Goal: Check status: Verify the current state of an ongoing process or item

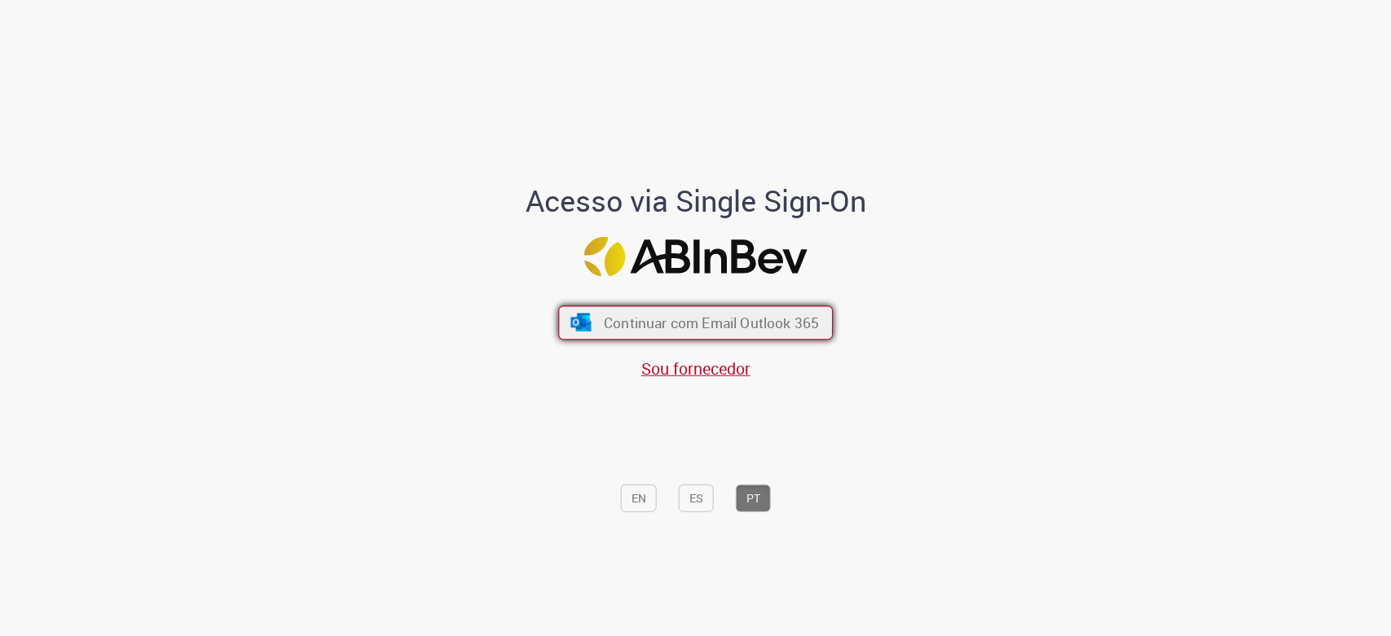
click at [659, 337] on button "Continuar com Email Outlook 365" at bounding box center [695, 323] width 275 height 34
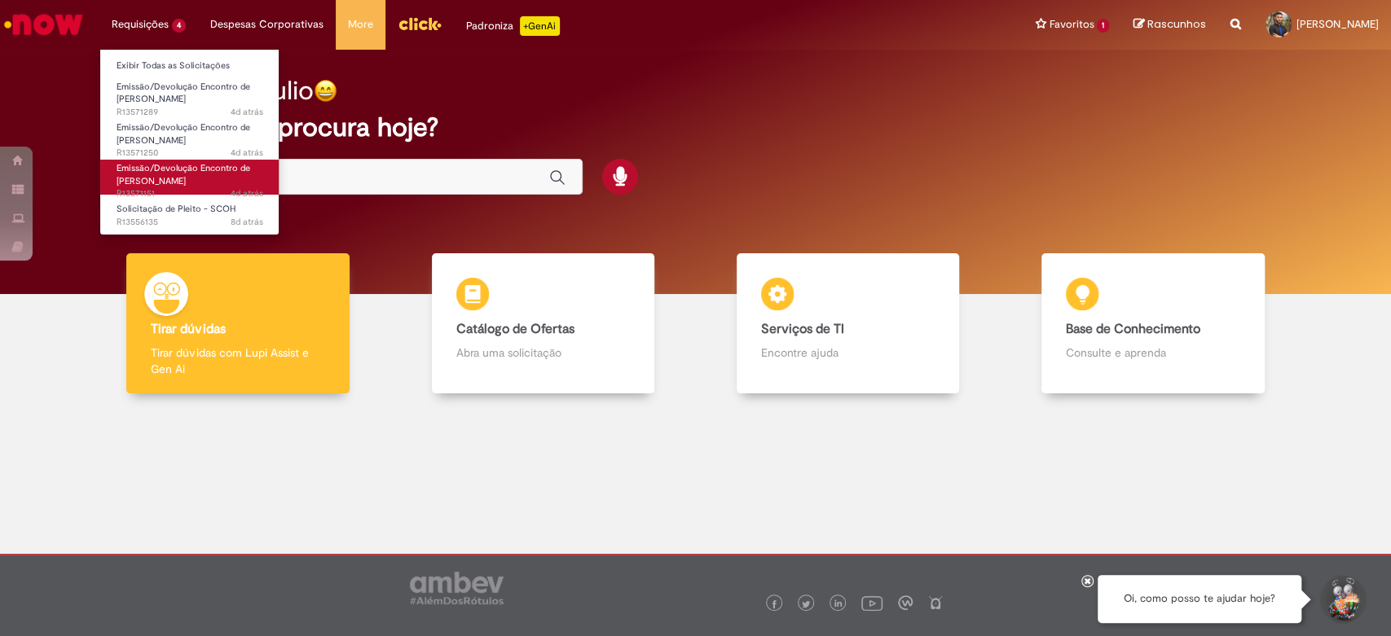
click at [159, 179] on span "Emissão/Devolução Encontro de Contas Fornecedor" at bounding box center [184, 174] width 134 height 25
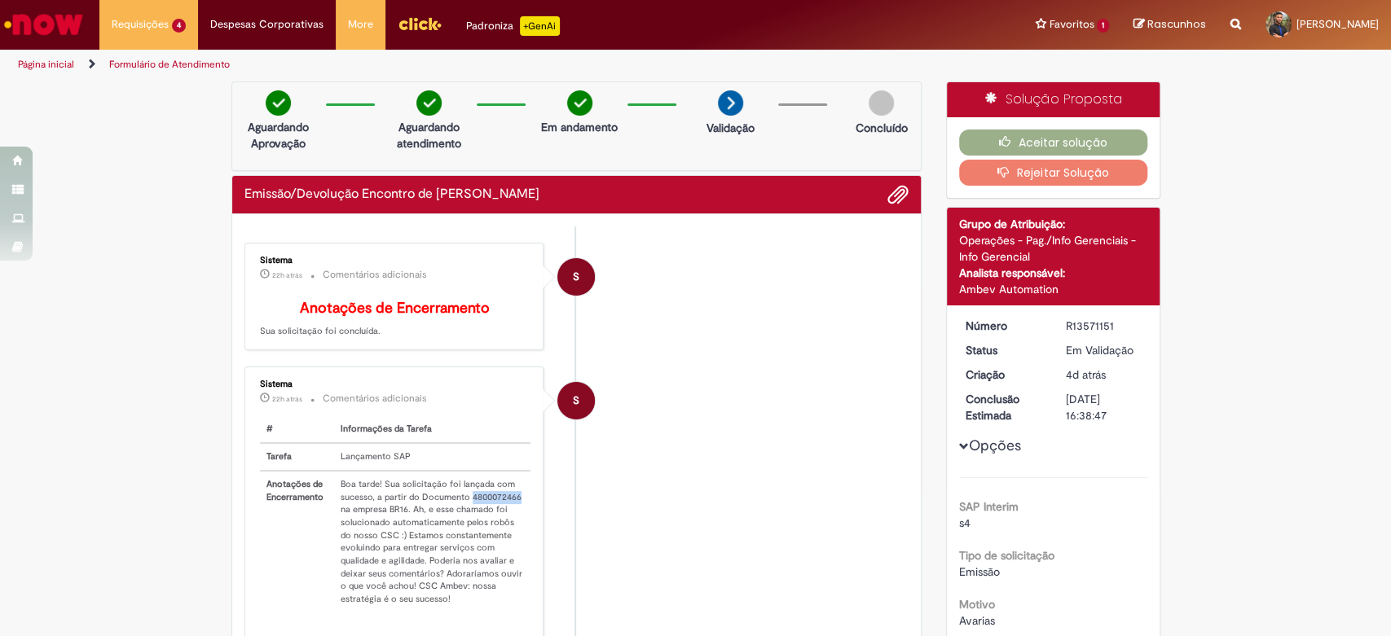
drag, startPoint x: 462, startPoint y: 505, endPoint x: 512, endPoint y: 506, distance: 49.7
click at [512, 506] on td "Boa tarde! Sua solicitação foi lançada com sucesso, a partir do Documento 48000…" at bounding box center [432, 542] width 197 height 142
copy td "4800072466"
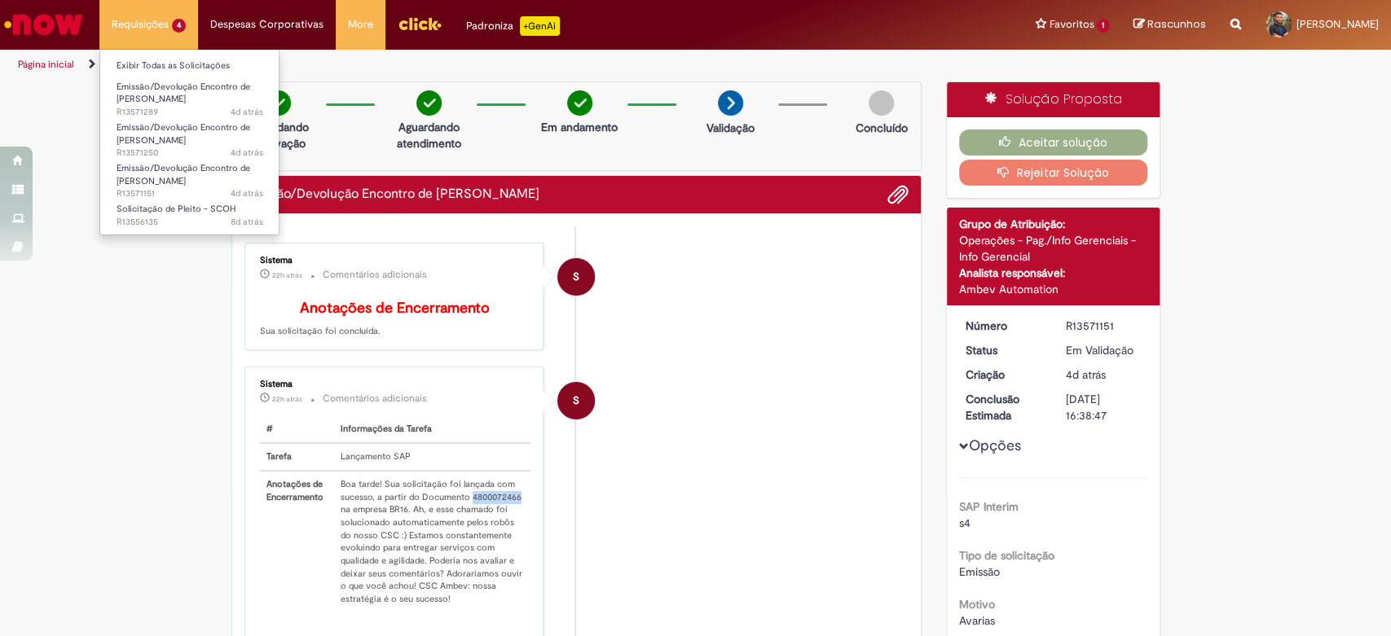
click at [134, 50] on ul "Exibir Todas as Solicitações Emissão/Devolução Encontro de Contas Fornecedor 4d…" at bounding box center [189, 142] width 180 height 187
click at [141, 131] on span "Emissão/Devolução Encontro de Contas Fornecedor" at bounding box center [184, 133] width 134 height 25
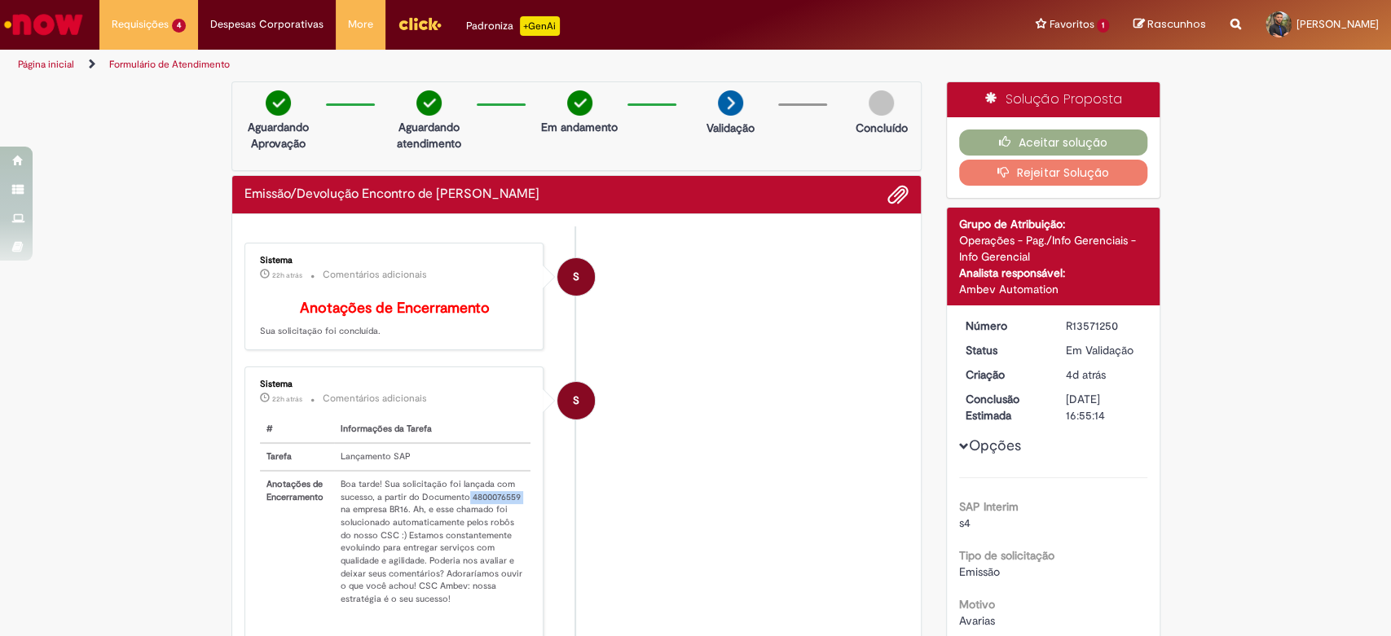
drag, startPoint x: 513, startPoint y: 503, endPoint x: 460, endPoint y: 510, distance: 53.5
click at [460, 510] on td "Boa tarde! Sua solicitação foi lançada com sucesso, a partir do Documento 48000…" at bounding box center [432, 542] width 197 height 142
copy td "4800076559"
click at [999, 146] on icon "button" at bounding box center [1009, 141] width 20 height 11
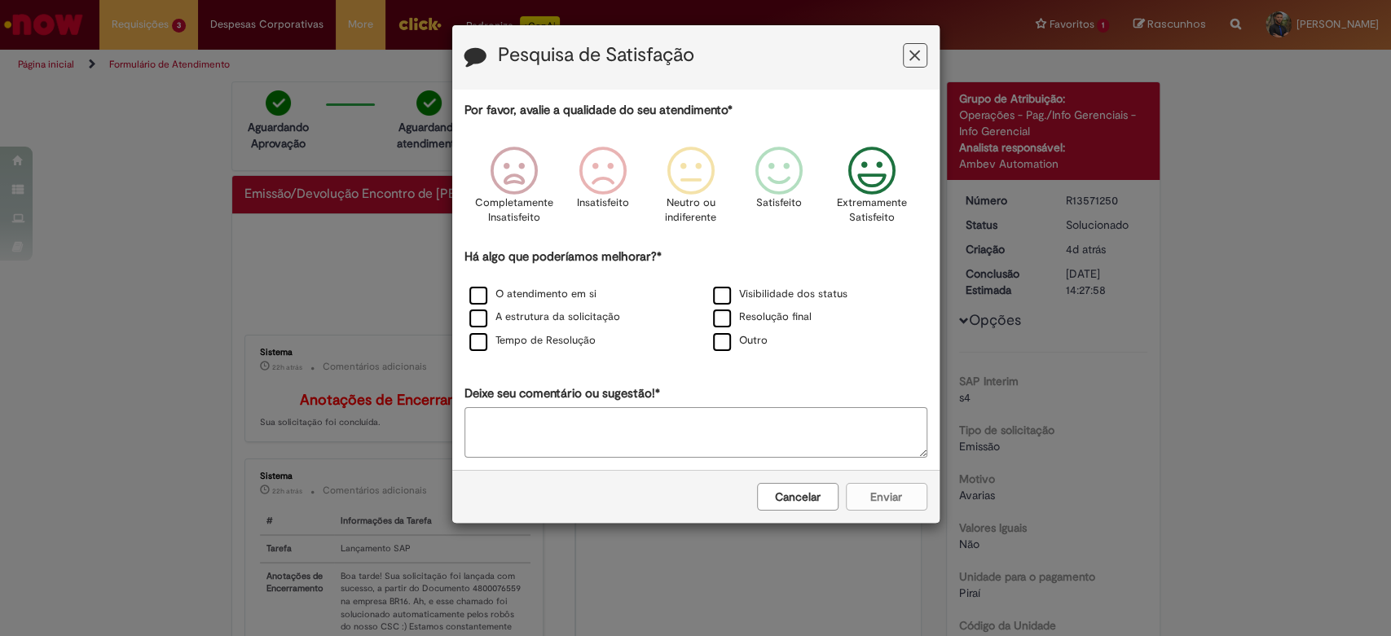
click at [856, 191] on icon "Feedback" at bounding box center [871, 171] width 61 height 49
click at [509, 296] on label "O atendimento em si" at bounding box center [532, 294] width 127 height 15
click at [873, 491] on button "Enviar" at bounding box center [886, 497] width 81 height 28
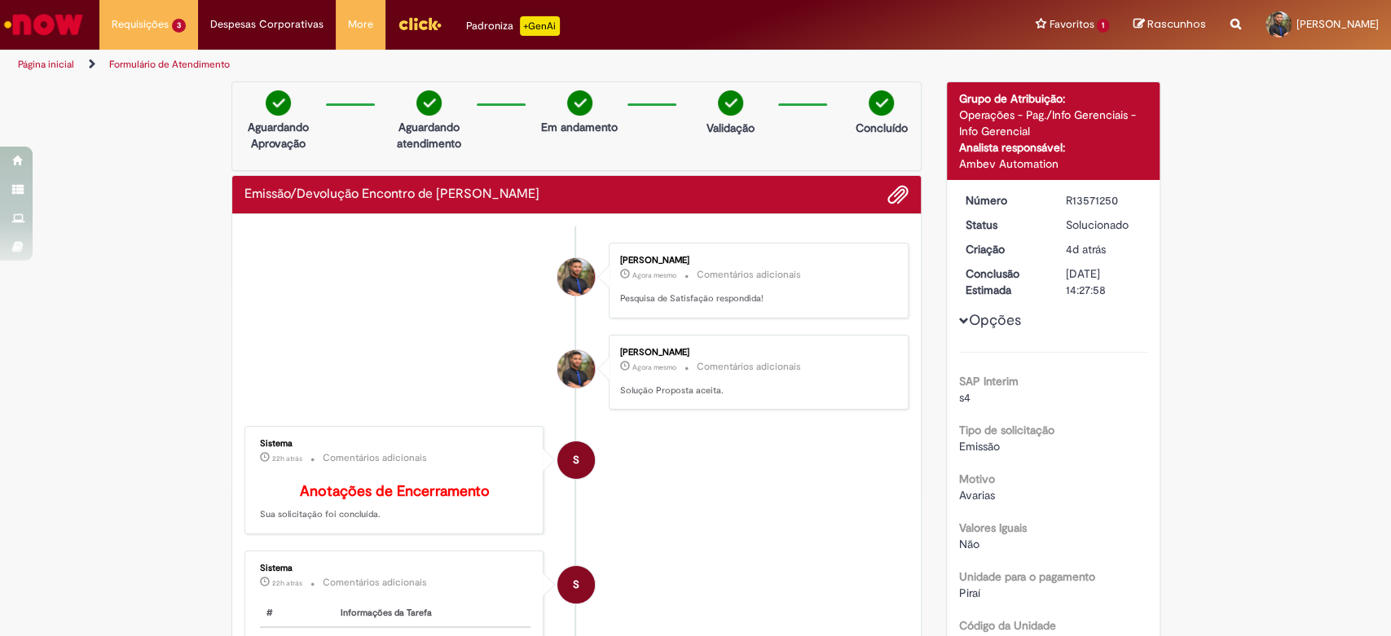
click at [696, 173] on div at bounding box center [695, 318] width 1391 height 636
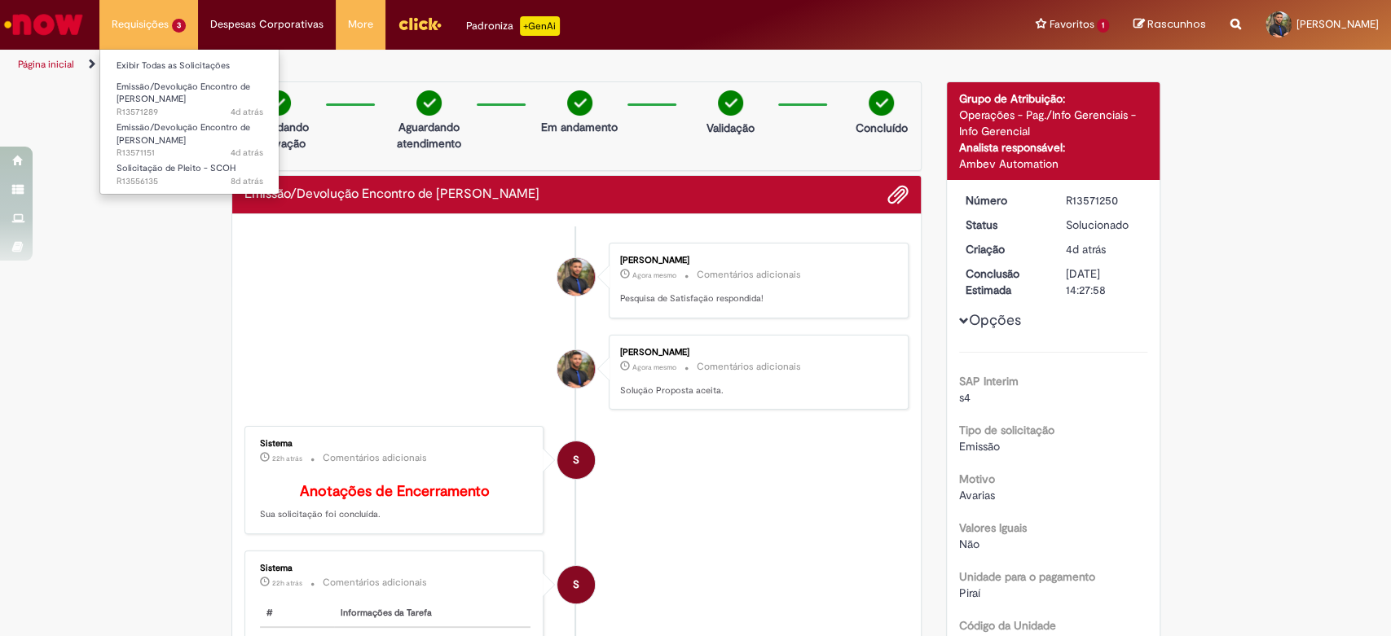
click at [134, 13] on li "Requisições 3 Exibir Todas as Solicitações Emissão/Devolução Encontro de Contas…" at bounding box center [148, 24] width 99 height 49
click at [130, 90] on span "Emissão/Devolução Encontro de Contas Fornecedor" at bounding box center [184, 93] width 134 height 25
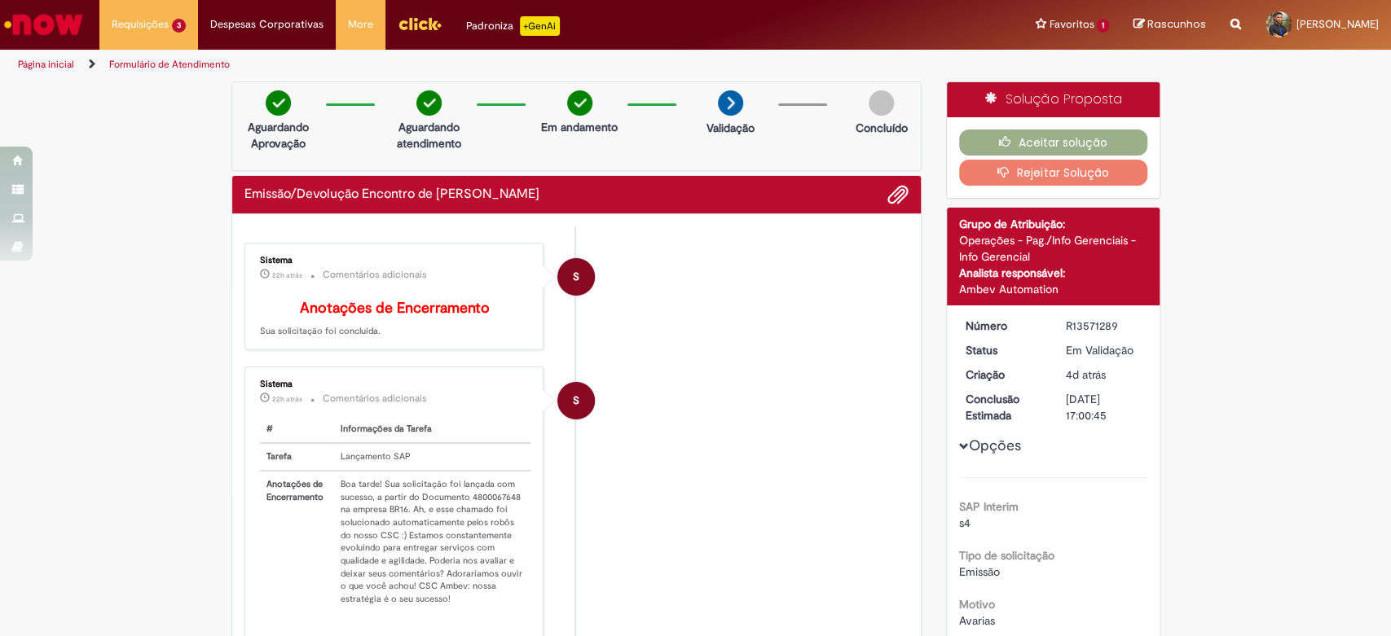
click at [463, 507] on td "Boa tarde! Sua solicitação foi lançada com sucesso, a partir do Documento 48000…" at bounding box center [432, 542] width 197 height 142
